Goal: Transaction & Acquisition: Purchase product/service

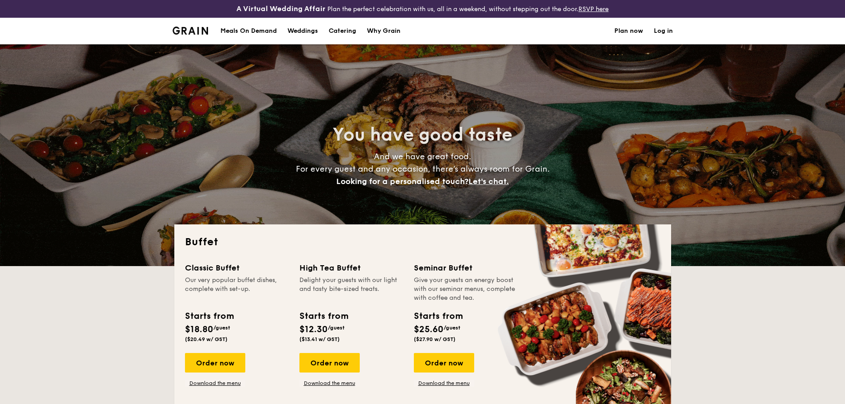
select select
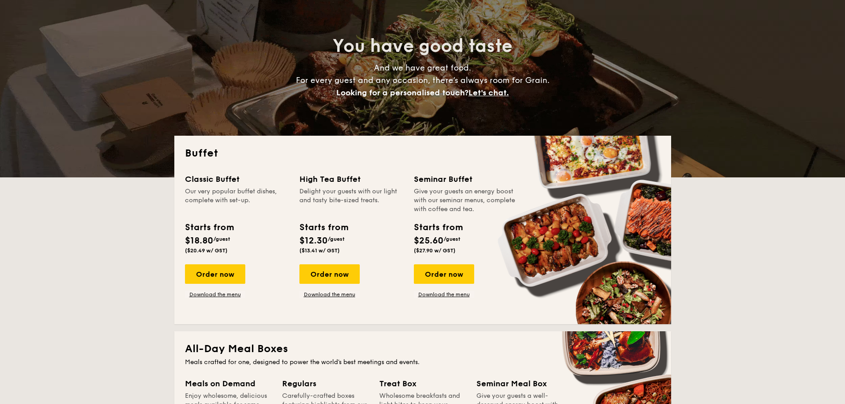
scroll to position [177, 0]
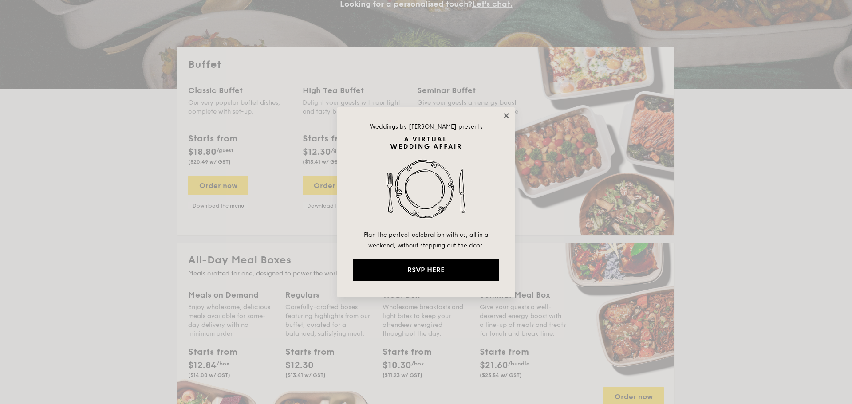
click at [505, 116] on icon at bounding box center [505, 115] width 5 height 5
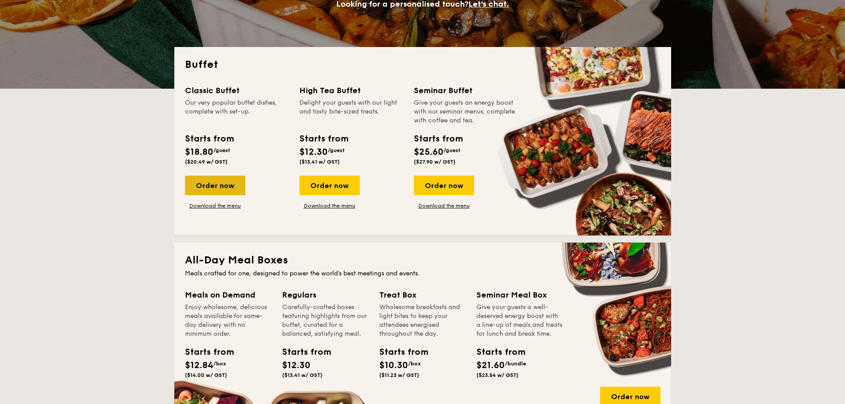
click at [232, 182] on div "Order now" at bounding box center [215, 186] width 60 height 20
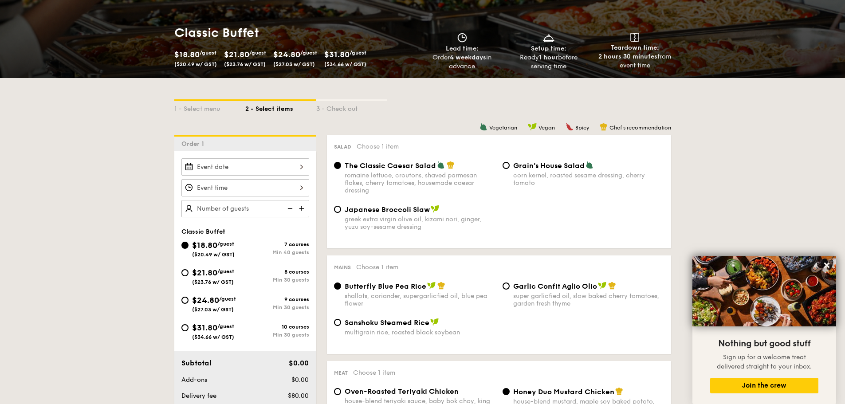
scroll to position [222, 0]
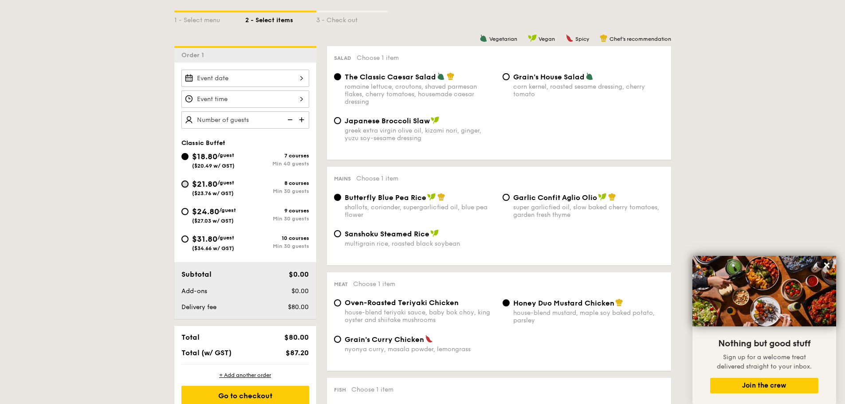
click at [185, 183] on input "$21.80 /guest ($23.76 w/ GST) 8 courses Min 30 guests" at bounding box center [184, 184] width 7 height 7
radio input "true"
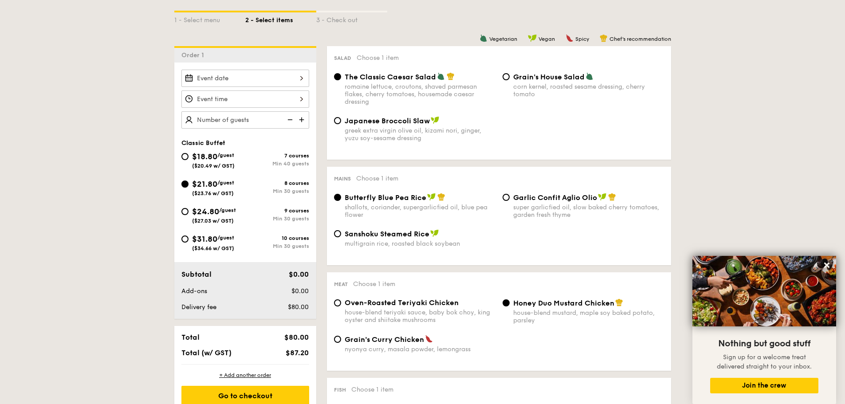
radio input "true"
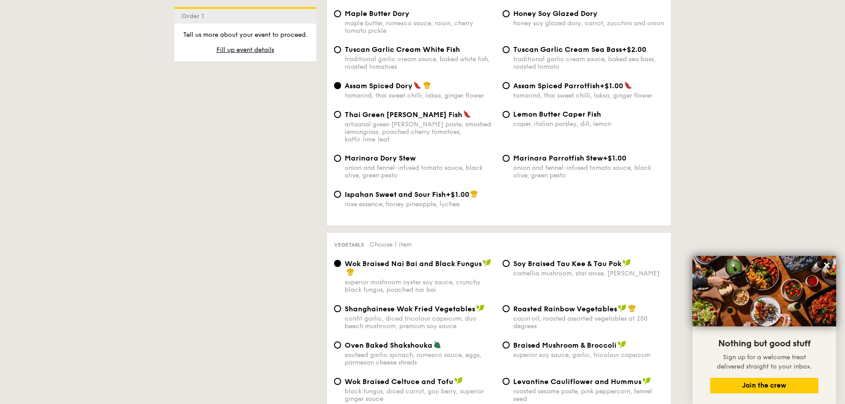
scroll to position [976, 0]
